Goal: Task Accomplishment & Management: Manage account settings

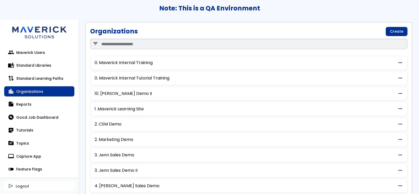
scroll to position [1, 0]
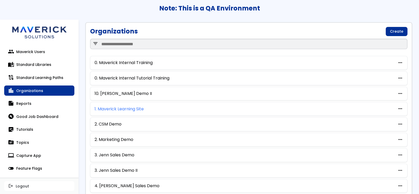
click at [116, 109] on link "1. Maverick Learning Site" at bounding box center [119, 109] width 49 height 5
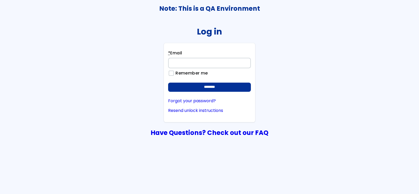
click at [223, 65] on input "* Email" at bounding box center [209, 63] width 83 height 10
type input "**********"
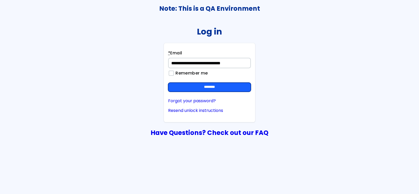
click at [229, 87] on input "********" at bounding box center [209, 87] width 83 height 9
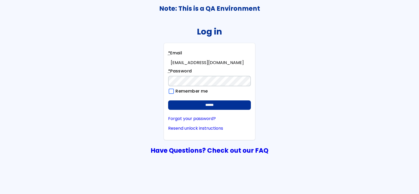
click at [168, 101] on input "******" at bounding box center [209, 105] width 83 height 9
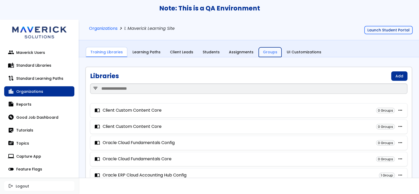
click at [259, 51] on link "Groups" at bounding box center [270, 52] width 23 height 10
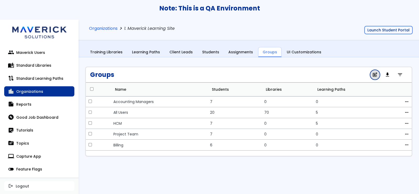
click at [379, 76] on link "post_add" at bounding box center [375, 75] width 10 height 10
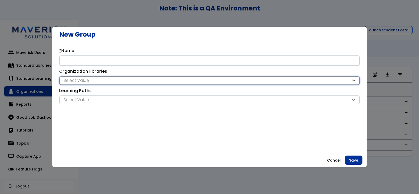
click at [211, 82] on div "Select Value" at bounding box center [206, 81] width 289 height 6
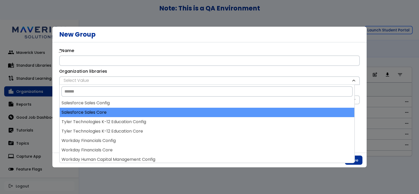
click at [218, 117] on div "Salesforce Sales Core" at bounding box center [207, 112] width 295 height 9
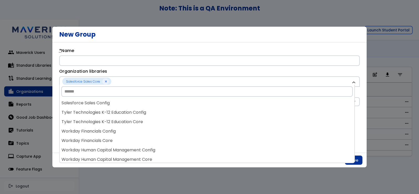
click at [218, 117] on div "Tyler Technologies K-12 Education Config" at bounding box center [207, 112] width 295 height 9
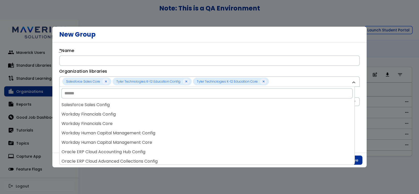
click at [218, 117] on div "Workday Financials Config" at bounding box center [207, 114] width 295 height 9
click at [219, 118] on div "Workday Financials Core" at bounding box center [207, 114] width 295 height 9
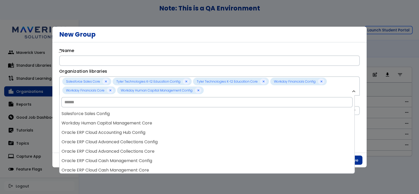
click at [219, 119] on div "Workday Human Capital Management Core" at bounding box center [207, 123] width 295 height 9
click at [219, 119] on div "Oracle ERP Cloud Accounting Hub Config" at bounding box center [207, 123] width 295 height 9
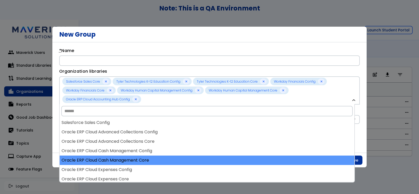
click at [244, 157] on div "Oracle ERP Cloud Cash Management Core" at bounding box center [207, 160] width 295 height 9
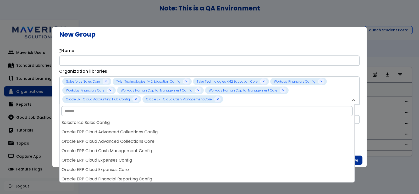
click at [244, 156] on div "Oracle ERP Cloud Expenses Config" at bounding box center [207, 160] width 295 height 9
click at [244, 156] on div "Oracle ERP Cloud Financial Reporting Config" at bounding box center [207, 160] width 295 height 9
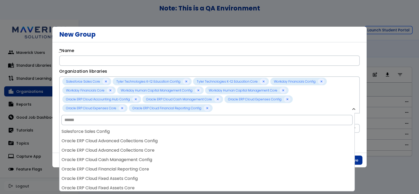
click at [244, 156] on div "Salesforce Sales Config Salesforce Sales Core Tyler Technologies K-12 Education…" at bounding box center [207, 159] width 295 height 64
click at [244, 156] on div "Oracle ERP Cloud Cash Management Config" at bounding box center [207, 159] width 295 height 9
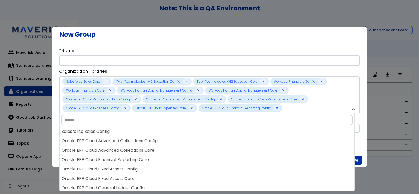
click at [244, 156] on div "Oracle ERP Cloud Financial Reporting Core" at bounding box center [207, 159] width 295 height 9
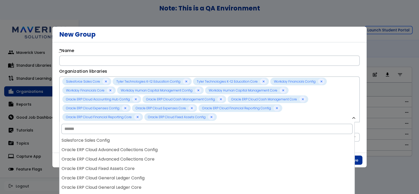
click at [244, 156] on div "Salesforce Sales Config Salesforce Sales Core Tyler Technologies K-12 Education…" at bounding box center [207, 168] width 295 height 64
click at [244, 156] on div "Oracle ERP Cloud Advanced Collections Core" at bounding box center [207, 159] width 295 height 9
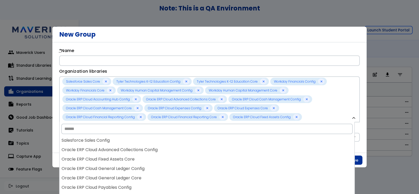
click at [244, 156] on div "Oracle ERP Cloud Fixed Assets Core" at bounding box center [207, 159] width 295 height 9
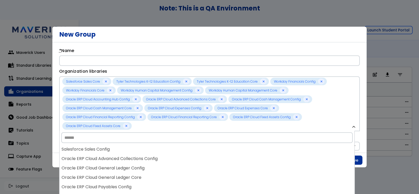
click at [244, 156] on div "Salesforce Sales Config Salesforce Sales Core Tyler Technologies K-12 Education…" at bounding box center [207, 177] width 295 height 64
click at [244, 156] on div "Oracle ERP Cloud Advanced Collections Config" at bounding box center [207, 158] width 295 height 9
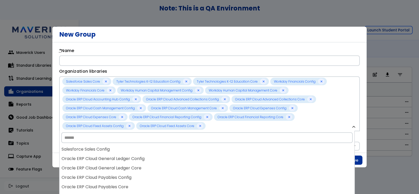
click at [244, 156] on div "Oracle ERP Cloud General Ledger Config" at bounding box center [207, 158] width 295 height 9
click at [244, 156] on div "Oracle ERP Cloud General Ledger Core" at bounding box center [207, 158] width 295 height 9
click at [244, 156] on div "Oracle ERP Cloud Payables Core" at bounding box center [207, 158] width 295 height 9
click at [244, 156] on div "Oracle ERP Cloud Procurement Config" at bounding box center [207, 159] width 295 height 9
click at [244, 156] on div "Oracle ERP Cloud Procurement Core" at bounding box center [207, 159] width 295 height 9
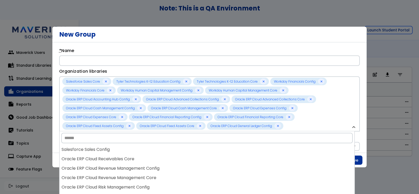
click at [244, 156] on div "Oracle ERP Cloud Receivables Core" at bounding box center [207, 159] width 295 height 9
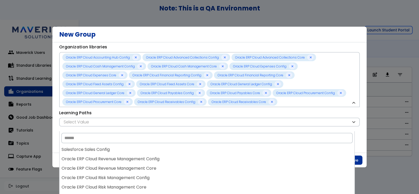
scroll to position [39, 0]
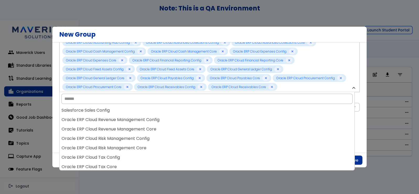
click at [359, 113] on div "**********" at bounding box center [209, 97] width 314 height 111
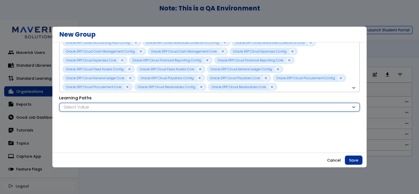
click at [327, 108] on div "Select Value" at bounding box center [206, 108] width 289 height 6
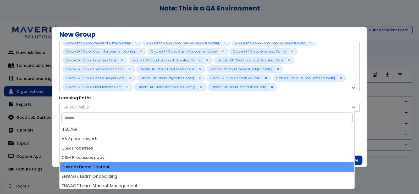
click at [197, 165] on div "Custom Demo Content" at bounding box center [207, 167] width 295 height 9
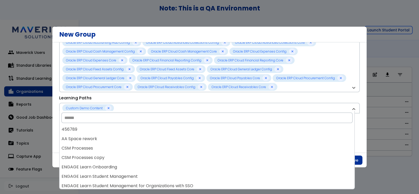
click at [197, 165] on div "ENGAGE Learn Onboarding" at bounding box center [207, 167] width 295 height 9
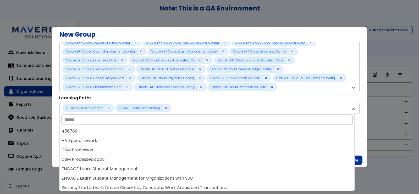
click at [197, 165] on div "ENGAGE Learn Student Management" at bounding box center [207, 168] width 295 height 9
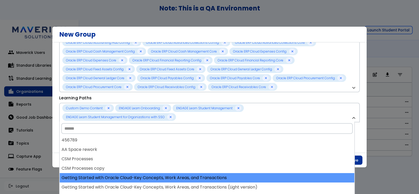
click at [200, 177] on div "Getting Started with Oracle Cloud-Key Concepts, Work Areas, and Transactions" at bounding box center [207, 177] width 295 height 9
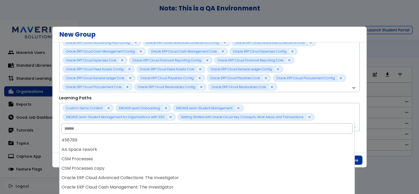
click at [200, 177] on div "Oracle ERP Cloud Advanced Collections: The Investigator" at bounding box center [207, 177] width 295 height 9
click at [200, 177] on div "Oracle ERP Cloud Cash Management: The Investigator" at bounding box center [207, 177] width 295 height 9
click at [200, 177] on div "456789 AA Space rework CSM Processes CSM Processes copy Custom Demo Content ENG…" at bounding box center [207, 168] width 295 height 64
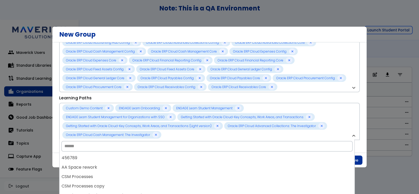
click at [200, 177] on div "CSM Processes" at bounding box center [207, 176] width 295 height 9
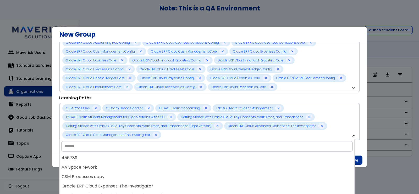
click at [200, 177] on div "CSM Processes copy" at bounding box center [207, 176] width 295 height 9
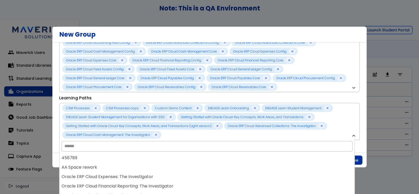
click at [200, 177] on div "Oracle ERP Cloud Expenses: The Investigator" at bounding box center [207, 176] width 295 height 9
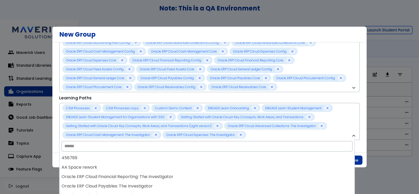
click at [200, 177] on div "Oracle ERP Cloud Financial Reporting: The Investigator" at bounding box center [207, 176] width 295 height 9
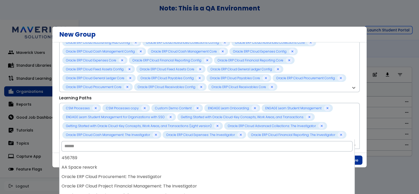
click at [200, 177] on div "Oracle ERP Cloud Procurement: The Investigator" at bounding box center [207, 176] width 295 height 9
click at [200, 177] on div "Oracle ERP Cloud Project Financial Management: The Investigator" at bounding box center [207, 176] width 295 height 9
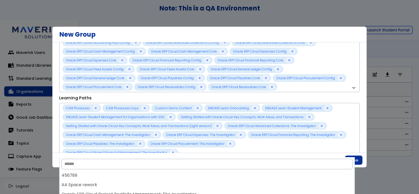
click at [200, 177] on div "456789" at bounding box center [207, 175] width 295 height 9
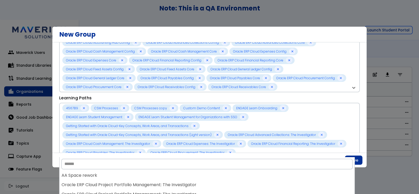
click at [200, 177] on div "AA Space rework" at bounding box center [207, 175] width 295 height 9
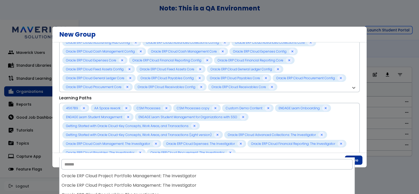
click at [200, 177] on div "Oracle ERP Cloud Project Portfolio Management: The Investigator" at bounding box center [207, 176] width 295 height 9
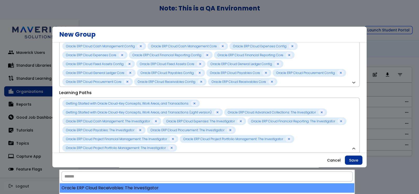
scroll to position [26, 0]
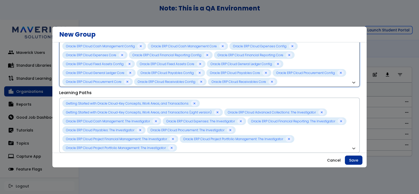
click at [300, 69] on div "Salesforce Sales Core Tyler Technologies K-12 Education Config Tyler Technologi…" at bounding box center [206, 59] width 289 height 52
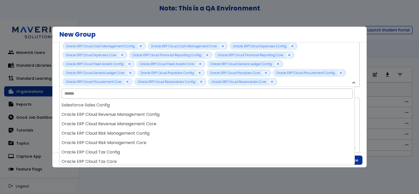
click at [380, 14] on div at bounding box center [209, 97] width 419 height 194
